Goal: Transaction & Acquisition: Purchase product/service

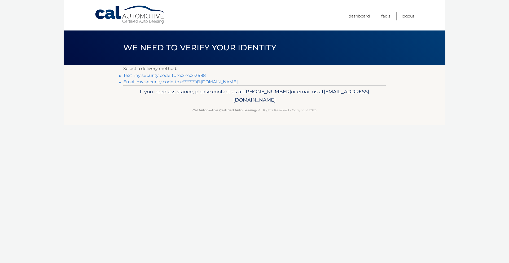
click at [152, 74] on link "Text my security code to xxx-xxx-3688" at bounding box center [164, 75] width 82 height 5
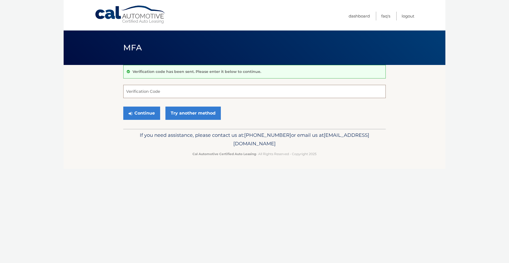
click at [150, 93] on input "Verification Code" at bounding box center [254, 91] width 263 height 13
type input "208312"
click at [144, 112] on button "Continue" at bounding box center [141, 113] width 37 height 13
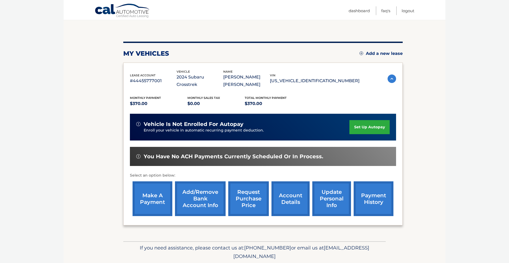
scroll to position [58, 0]
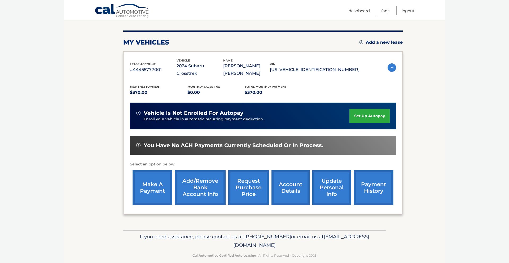
click at [149, 180] on link "make a payment" at bounding box center [153, 187] width 40 height 35
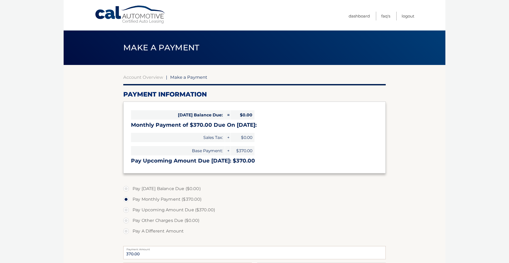
select select "OTZiMmI3N2UtYzJhNi00MzM1LWI1YjktOGFlNDg4Zjc1OWVm"
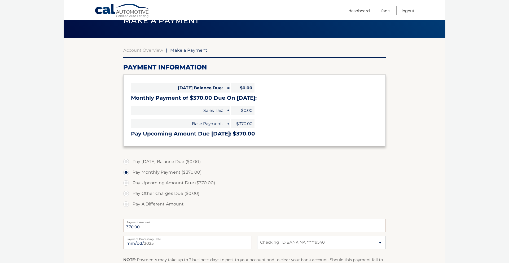
scroll to position [29, 0]
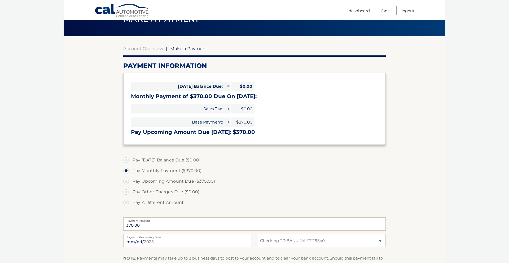
click at [126, 182] on label "Pay Upcoming Amount Due ($370.00)" at bounding box center [254, 181] width 263 height 11
click at [126, 182] on input "Pay Upcoming Amount Due ($370.00)" at bounding box center [127, 180] width 5 height 8
radio input "true"
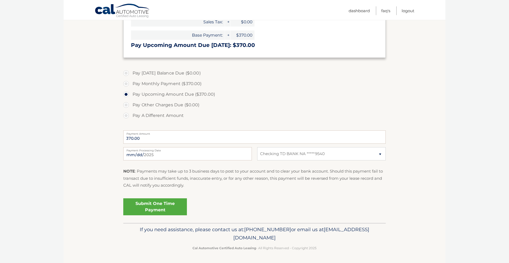
scroll to position [116, 0]
click at [149, 207] on link "Submit One Time Payment" at bounding box center [155, 206] width 64 height 17
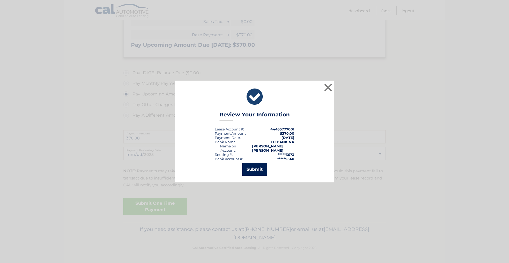
click at [251, 169] on button "Submit" at bounding box center [254, 169] width 25 height 13
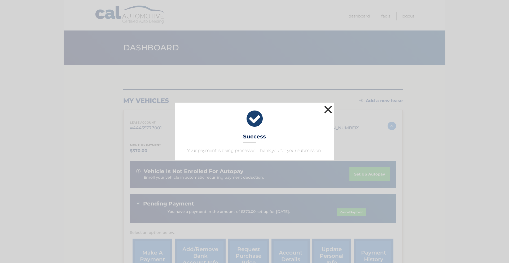
click at [329, 108] on button "×" at bounding box center [328, 109] width 11 height 11
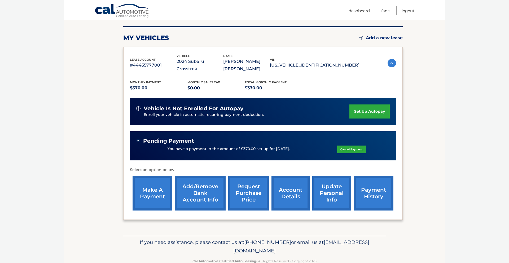
scroll to position [68, 0]
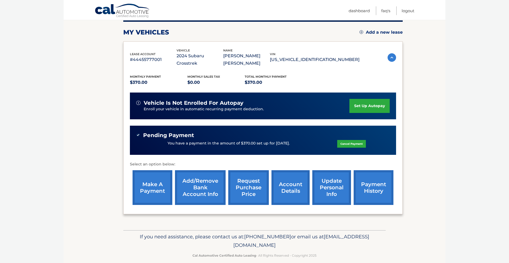
click at [367, 180] on link "payment history" at bounding box center [374, 187] width 40 height 35
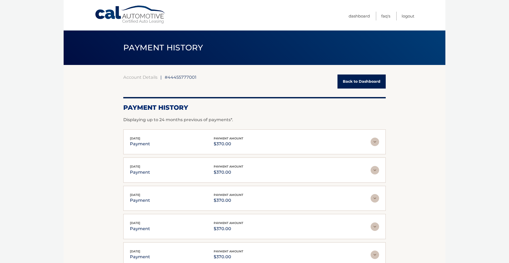
click at [375, 141] on img at bounding box center [375, 142] width 8 height 8
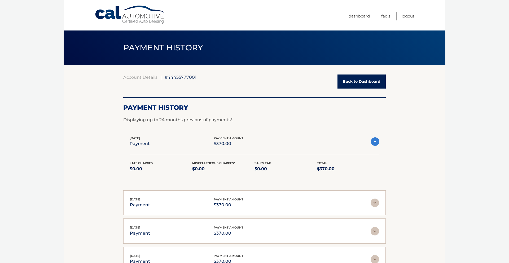
click at [66, 144] on section "Account Details | #44455777001 Back to Dashboard Payment History Displaying up …" at bounding box center [255, 203] width 382 height 276
click at [373, 141] on img at bounding box center [375, 141] width 8 height 8
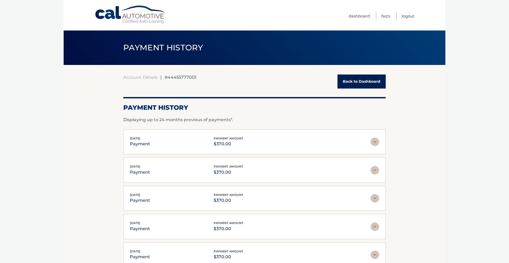
click at [406, 16] on link "Logout" at bounding box center [408, 16] width 13 height 9
